Goal: Check status: Check status

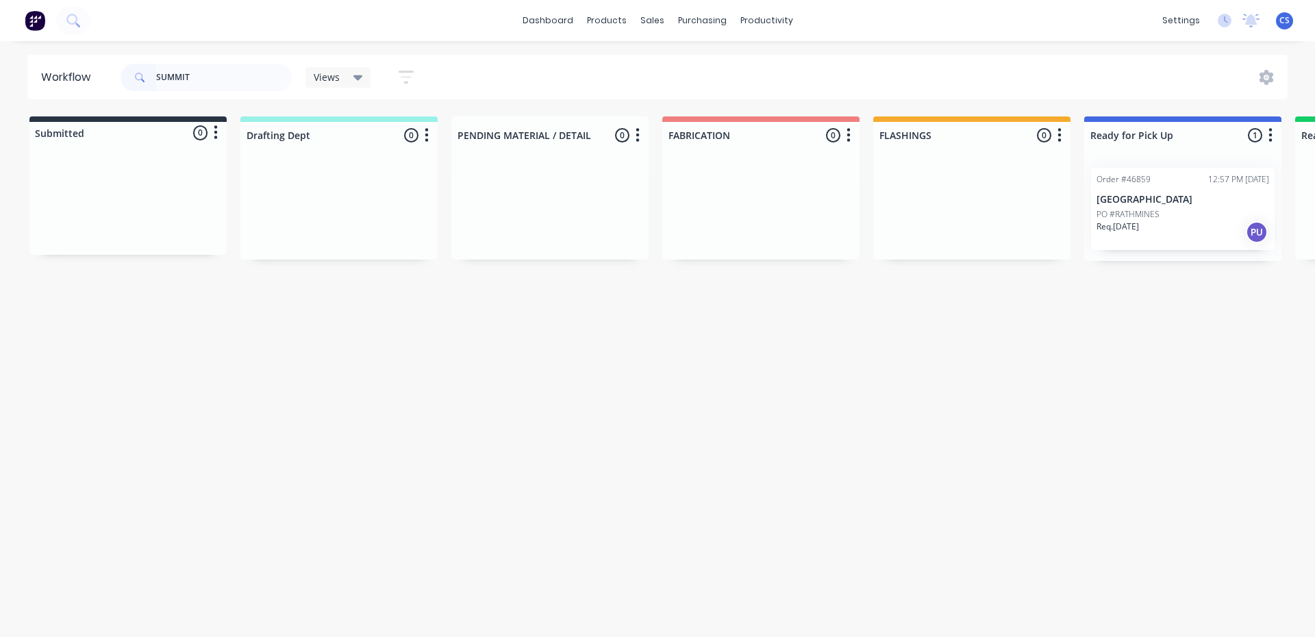
type input "SUMMIT"
click at [1134, 202] on p "[GEOGRAPHIC_DATA]" at bounding box center [1183, 200] width 173 height 12
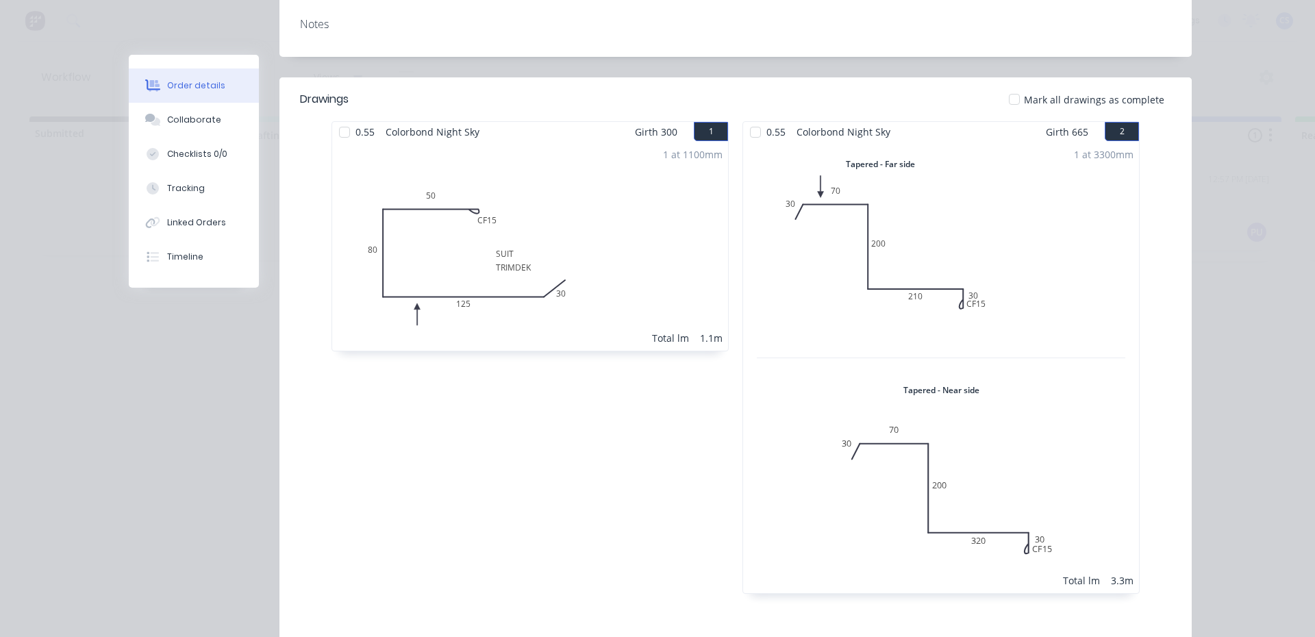
scroll to position [181, 0]
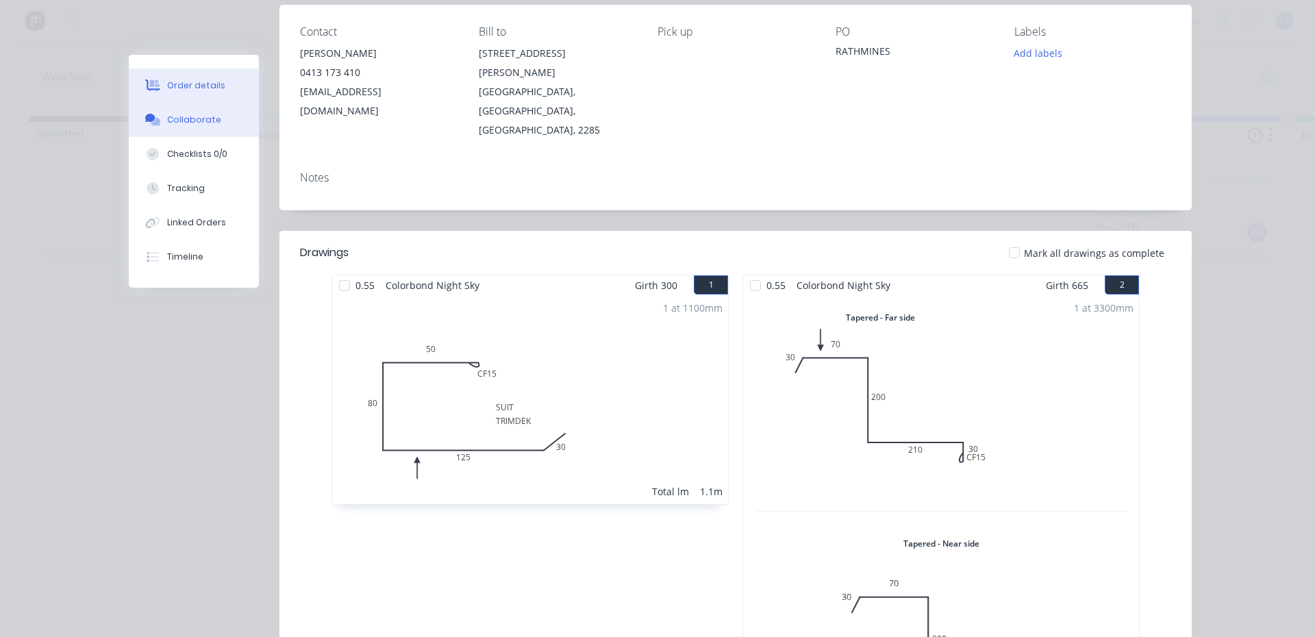
click at [160, 112] on button "Collaborate" at bounding box center [194, 120] width 130 height 34
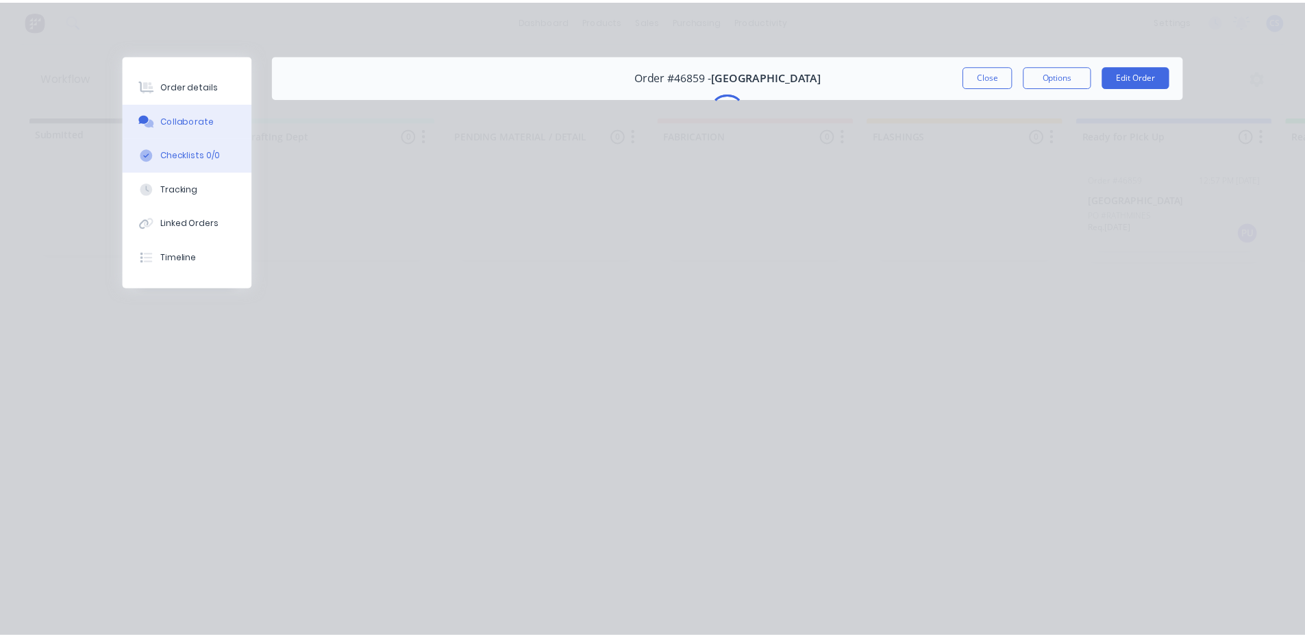
scroll to position [0, 0]
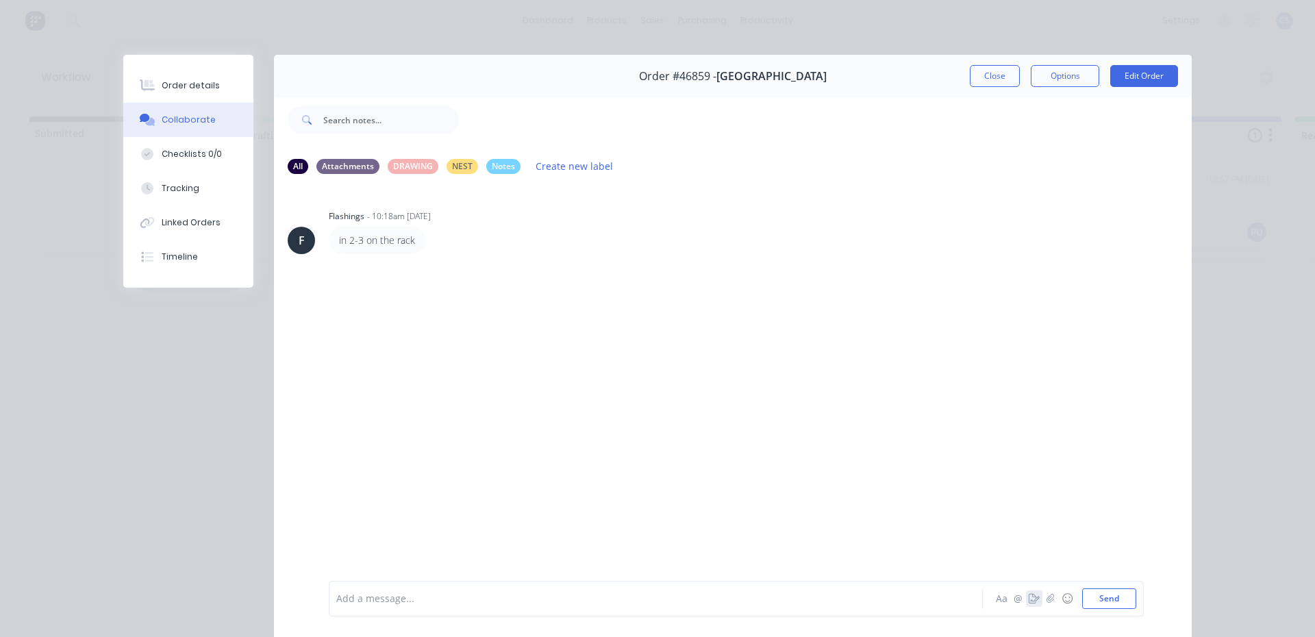
click at [1031, 605] on button "button" at bounding box center [1034, 598] width 16 height 16
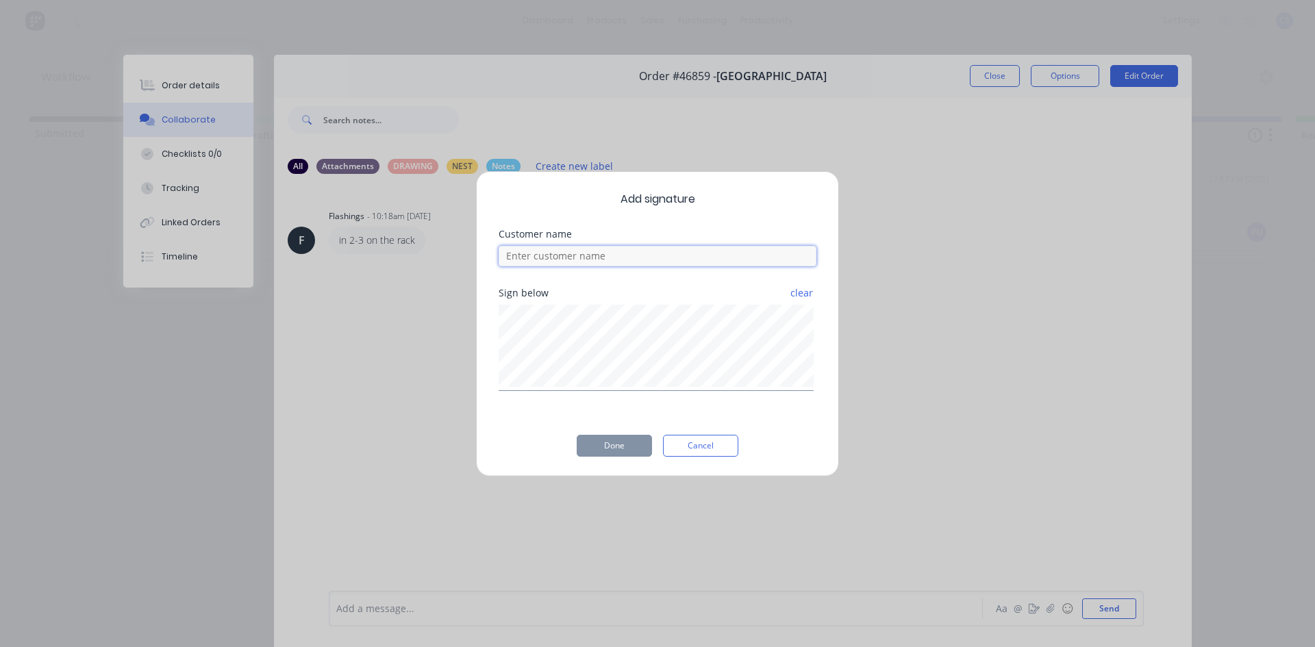
click at [659, 257] on input at bounding box center [658, 256] width 318 height 21
type input "[PERSON_NAME]"
click at [626, 455] on button "Done" at bounding box center [614, 446] width 75 height 22
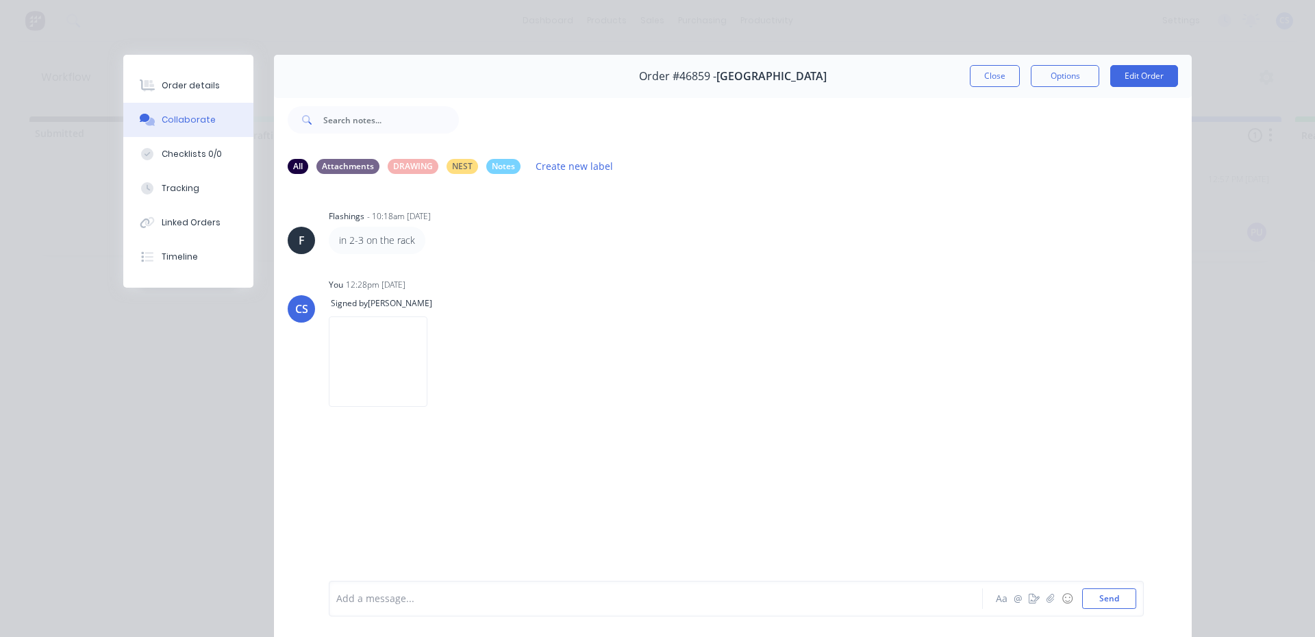
click at [199, 84] on div "Order details" at bounding box center [191, 85] width 58 height 12
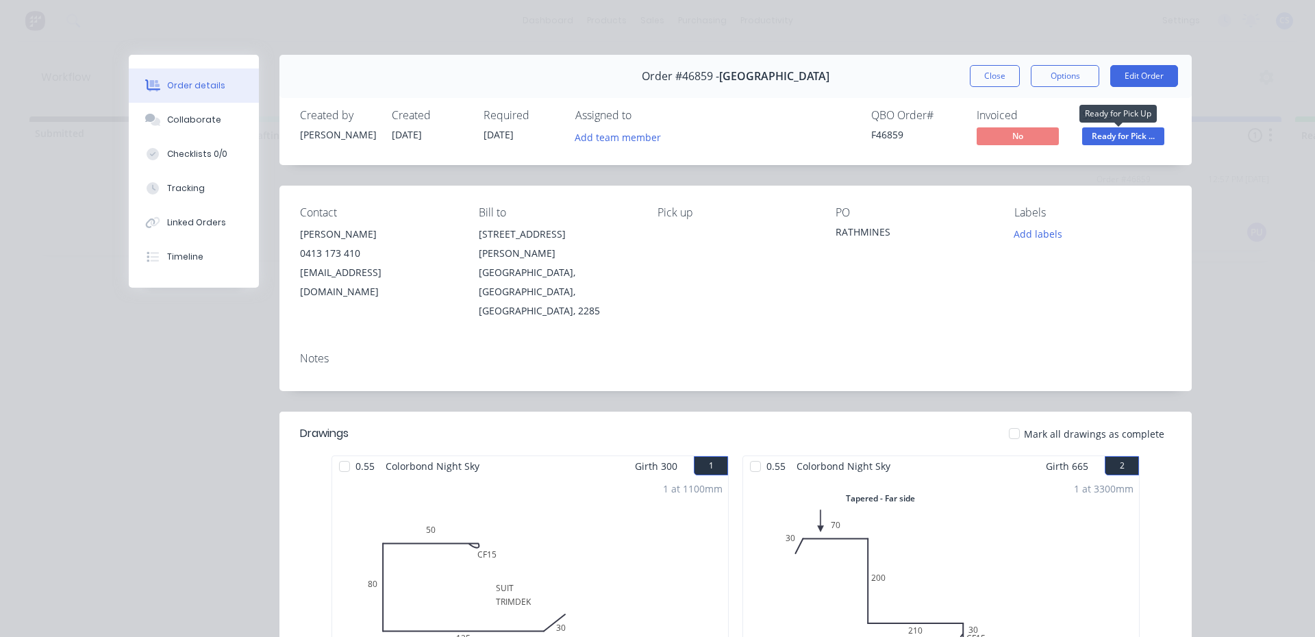
click at [1142, 140] on span "Ready for Pick ..." at bounding box center [1123, 135] width 82 height 17
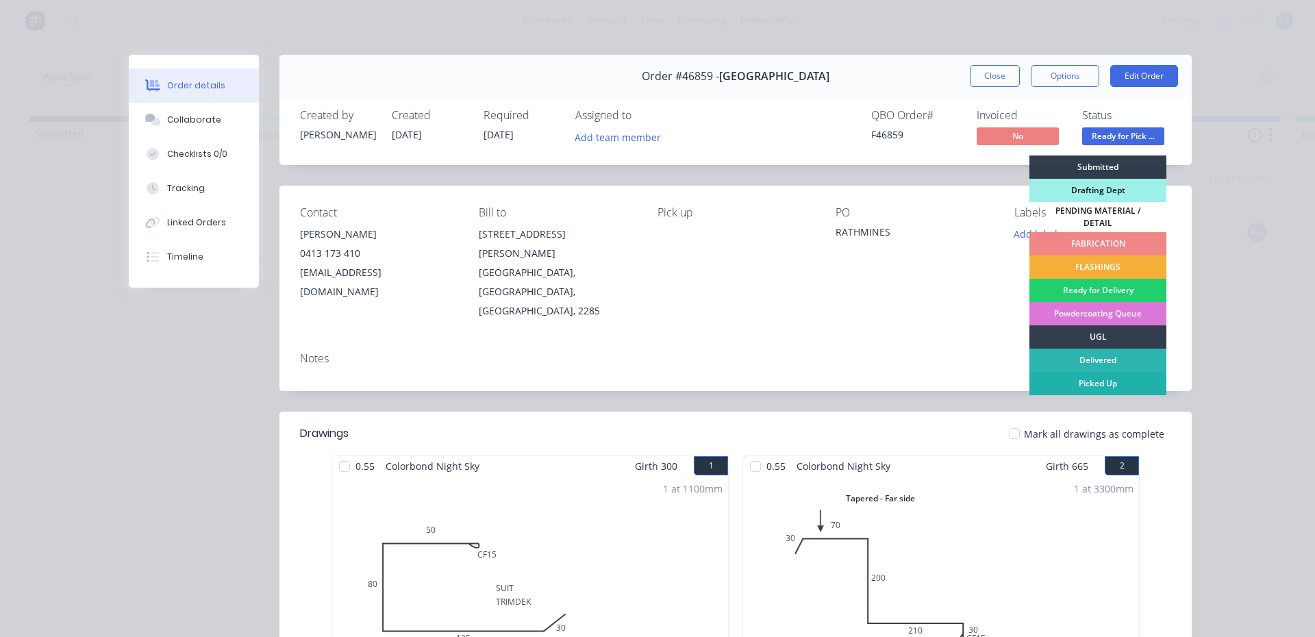
click at [1099, 377] on div "Picked Up" at bounding box center [1097, 383] width 137 height 23
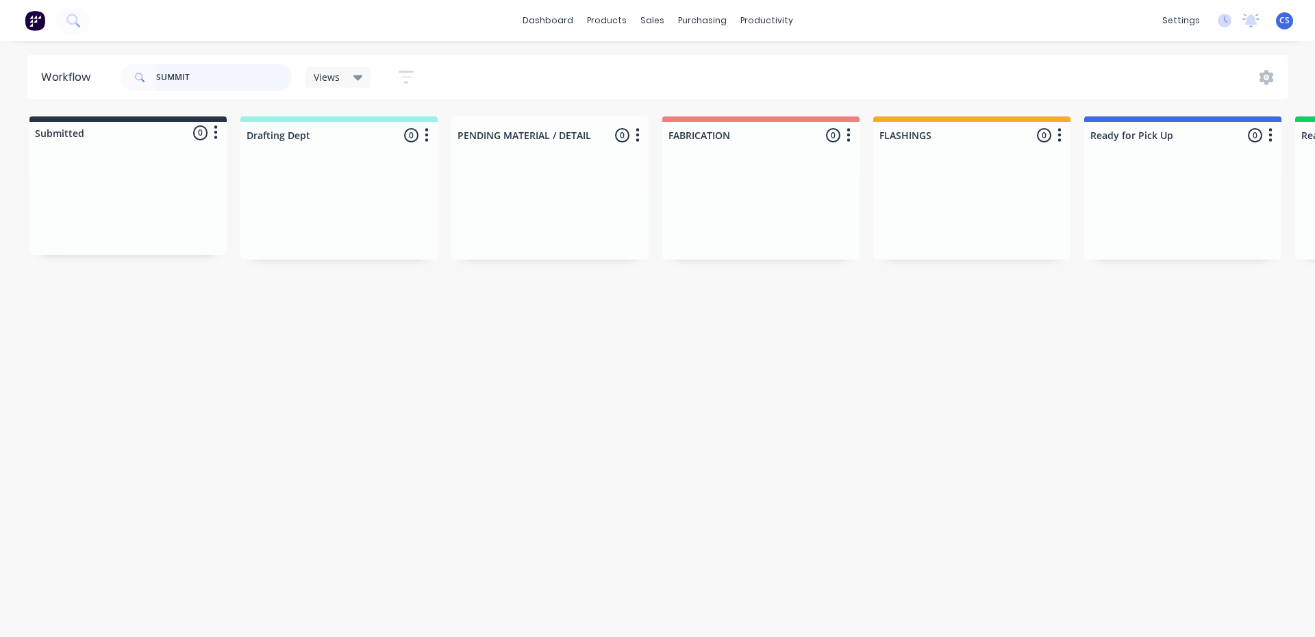
drag, startPoint x: 219, startPoint y: 76, endPoint x: 102, endPoint y: 99, distance: 119.4
click at [102, 99] on div "Workflow SUMMIT Views Save new view None (Default) edit Nilesh edit Production …" at bounding box center [657, 332] width 1315 height 555
